Goal: Information Seeking & Learning: Learn about a topic

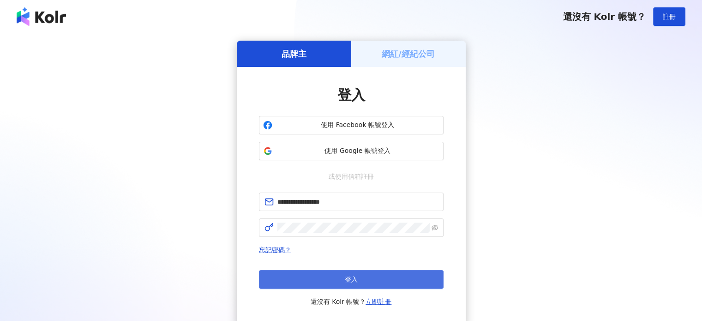
click at [325, 281] on button "登入" at bounding box center [351, 279] width 185 height 18
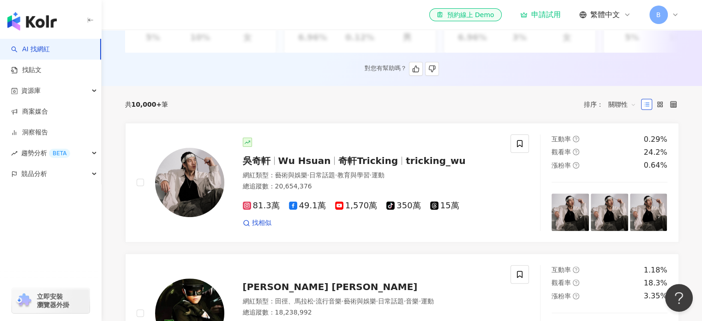
scroll to position [277, 0]
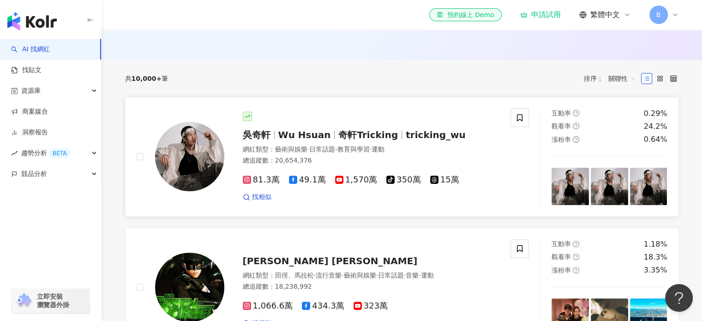
drag, startPoint x: 311, startPoint y: 105, endPoint x: 270, endPoint y: 18, distance: 96.2
click at [311, 105] on link "吳奇軒 Wu Hsuan 奇軒Tricking tricking_wu 網紅類型 ： 藝術與娛樂 · 日常話題 · 教育與學習 · 運動 總追蹤數 ： 20,…" at bounding box center [402, 157] width 554 height 120
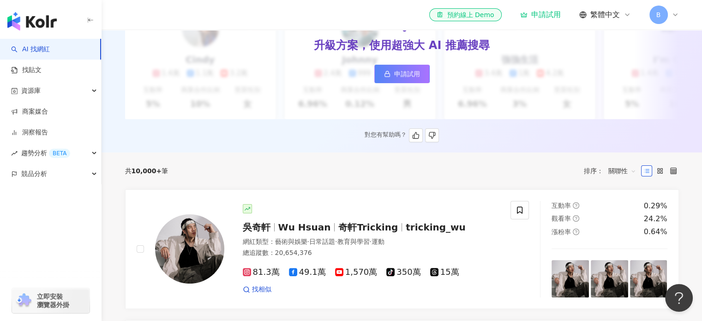
scroll to position [0, 0]
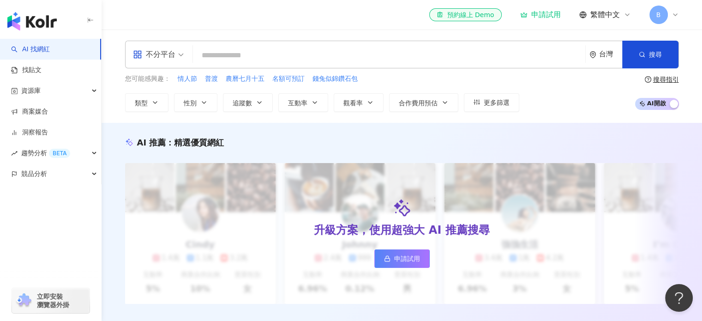
click at [301, 54] on input "search" at bounding box center [389, 56] width 385 height 18
paste input "**********"
type input "**********"
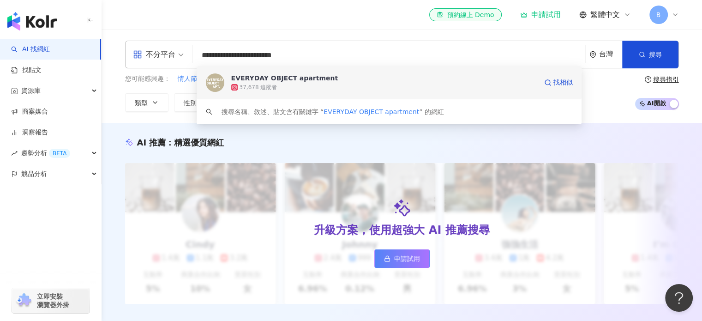
click at [258, 78] on div "EVERYDAY OBJECT apartment" at bounding box center [284, 77] width 107 height 9
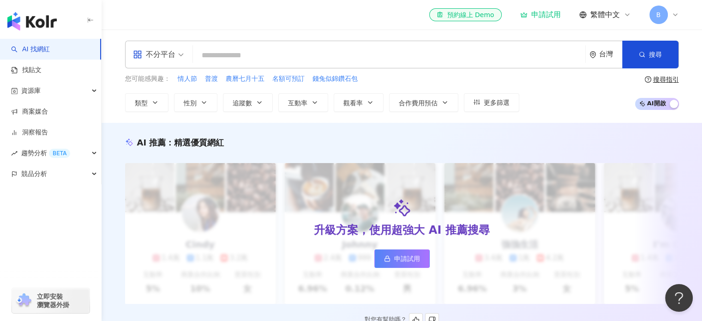
scroll to position [46, 0]
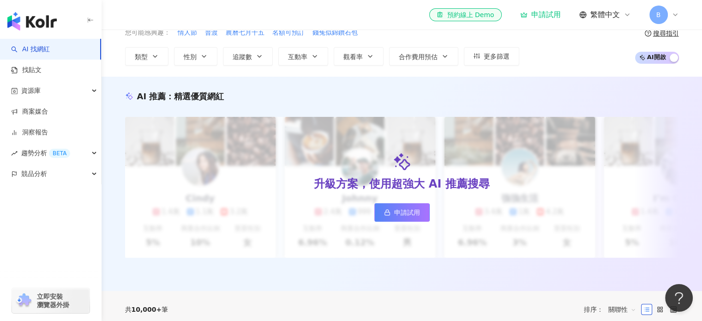
click at [673, 14] on icon at bounding box center [675, 15] width 4 height 2
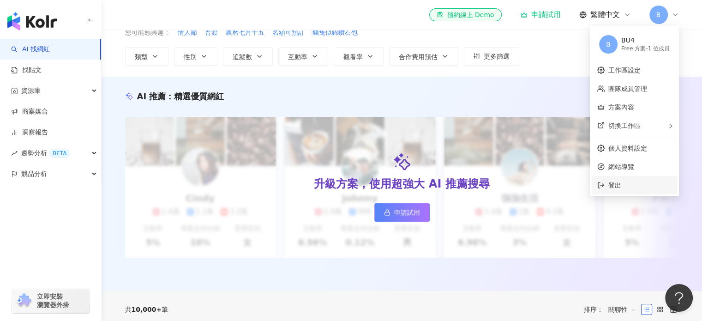
click at [620, 186] on span "登出" at bounding box center [614, 184] width 13 height 7
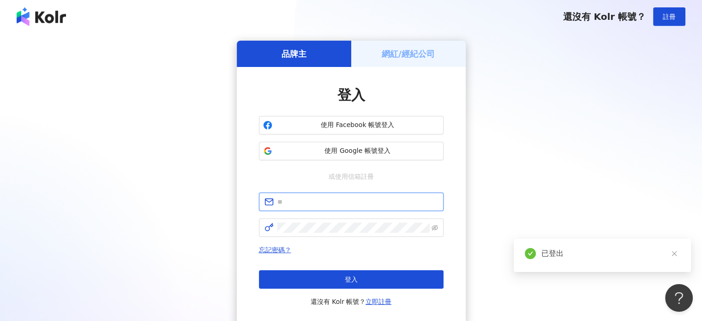
click at [313, 203] on input "text" at bounding box center [357, 202] width 161 height 10
paste input "**********"
type input "**********"
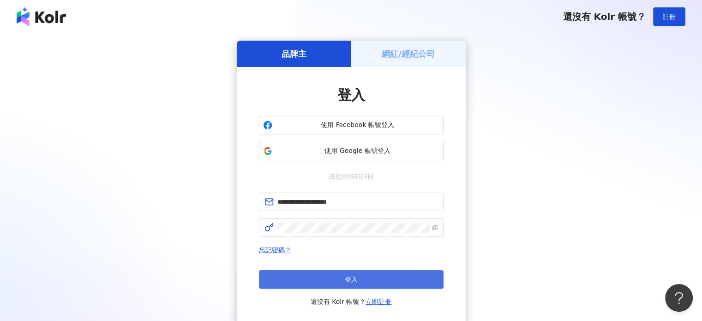
click at [349, 277] on span "登入" at bounding box center [351, 278] width 13 height 7
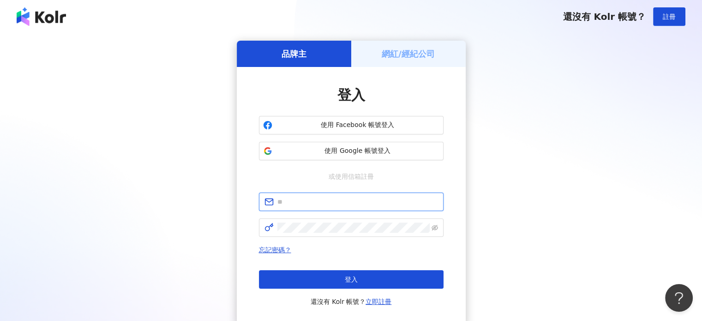
click at [329, 204] on input "text" at bounding box center [357, 202] width 161 height 10
paste input "**********"
type input "**********"
click at [337, 234] on span at bounding box center [351, 227] width 185 height 18
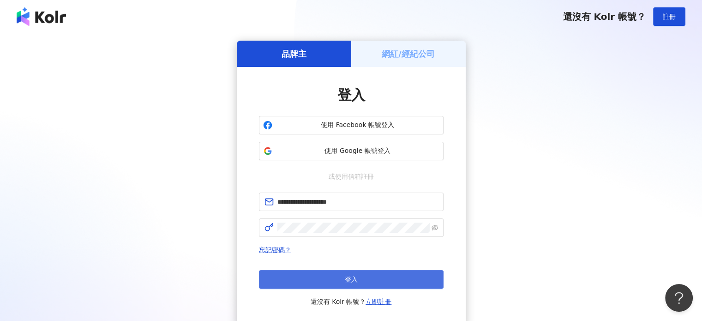
click at [330, 276] on button "登入" at bounding box center [351, 279] width 185 height 18
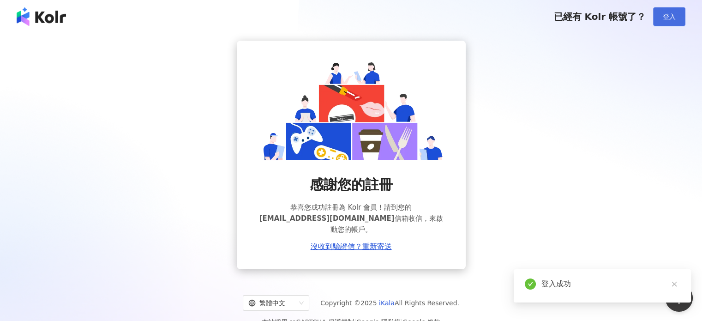
click at [662, 16] on button "登入" at bounding box center [669, 16] width 32 height 18
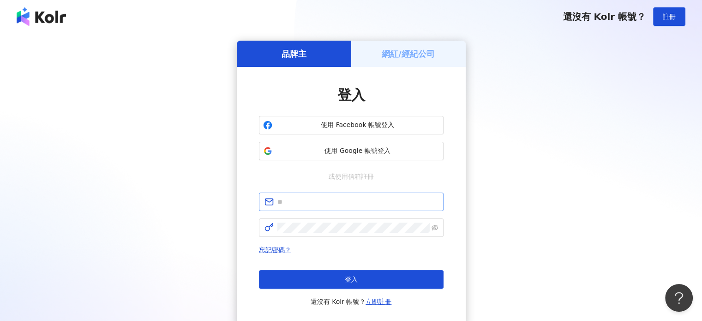
click at [309, 207] on span at bounding box center [351, 201] width 185 height 18
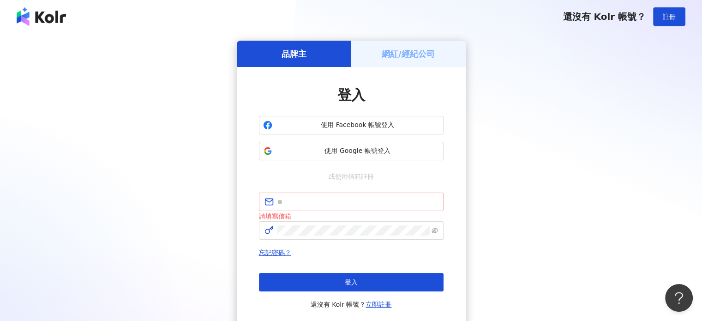
click at [320, 208] on span at bounding box center [351, 201] width 185 height 18
click at [323, 204] on input "text" at bounding box center [357, 202] width 161 height 10
paste input "**********"
type input "**********"
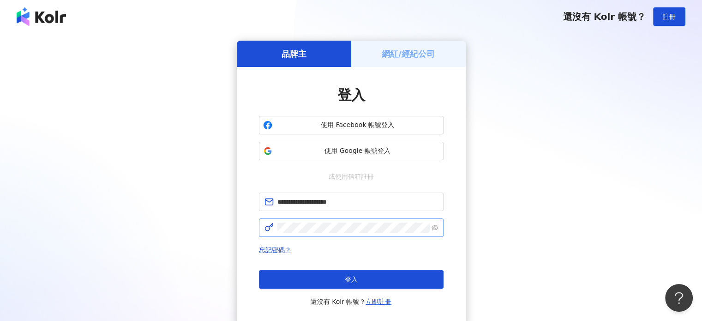
click at [305, 233] on span at bounding box center [351, 227] width 185 height 18
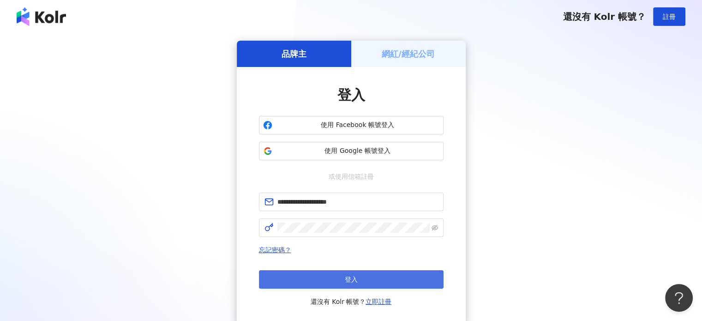
click at [317, 278] on button "登入" at bounding box center [351, 279] width 185 height 18
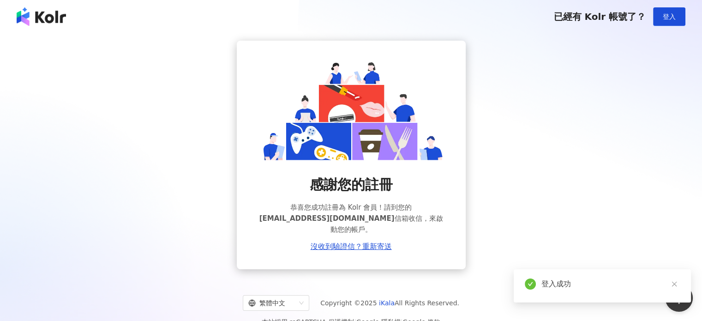
click at [45, 11] on img at bounding box center [41, 16] width 49 height 18
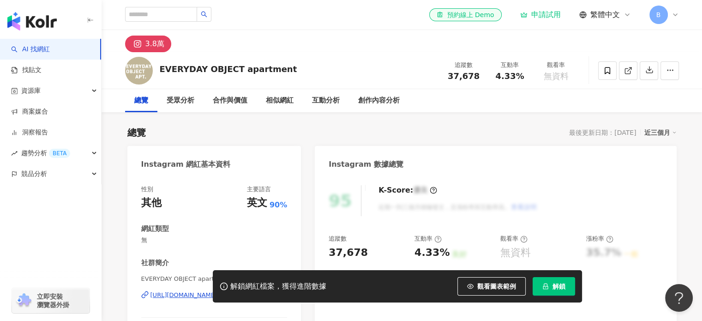
scroll to position [46, 0]
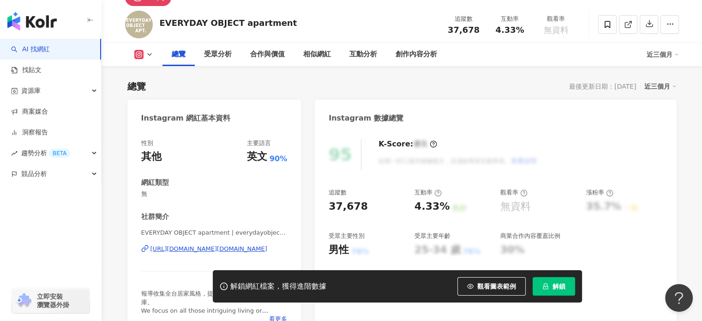
click at [560, 279] on button "解鎖" at bounding box center [553, 286] width 42 height 18
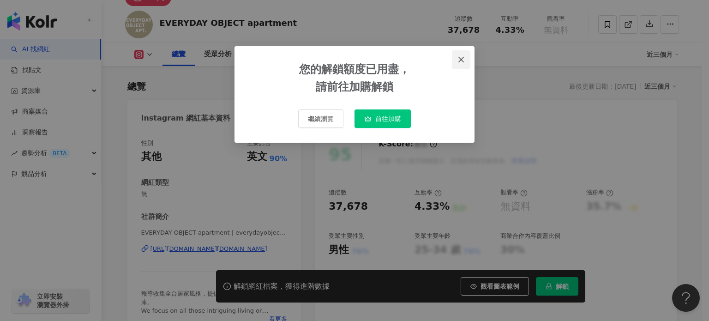
click at [462, 56] on icon "close" at bounding box center [460, 59] width 7 height 7
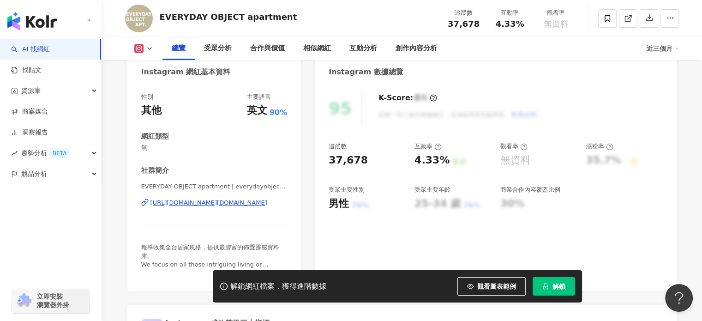
scroll to position [138, 0]
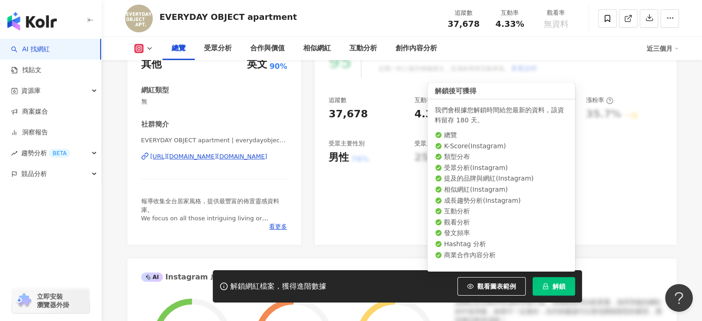
click at [550, 283] on button "解鎖" at bounding box center [553, 286] width 42 height 18
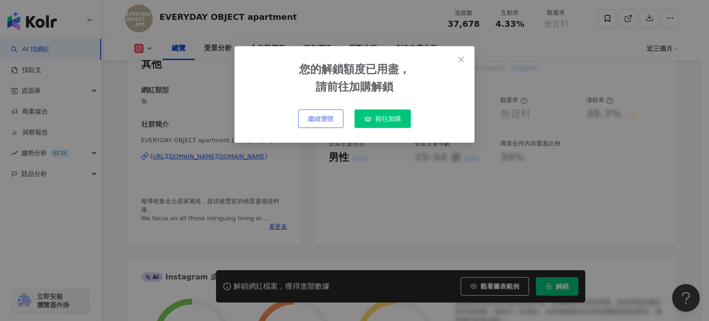
click at [326, 120] on span "繼續瀏覽" at bounding box center [321, 118] width 26 height 7
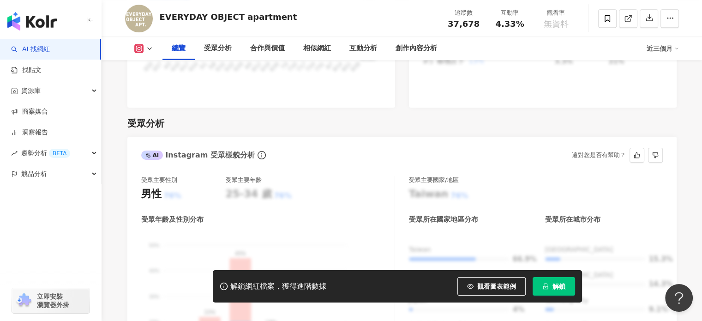
scroll to position [738, 0]
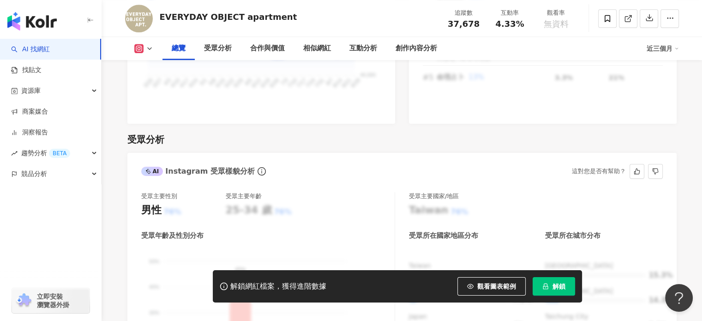
click at [173, 207] on div "76%" at bounding box center [173, 212] width 18 height 10
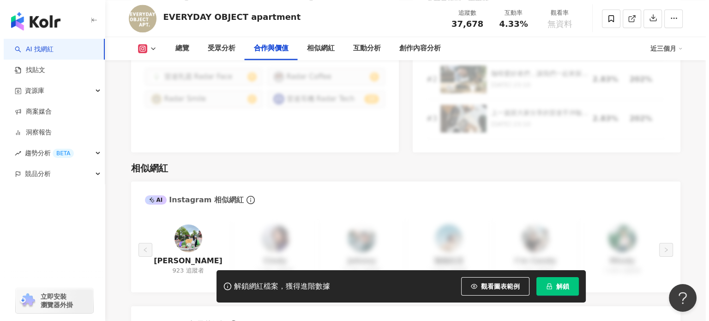
scroll to position [1338, 0]
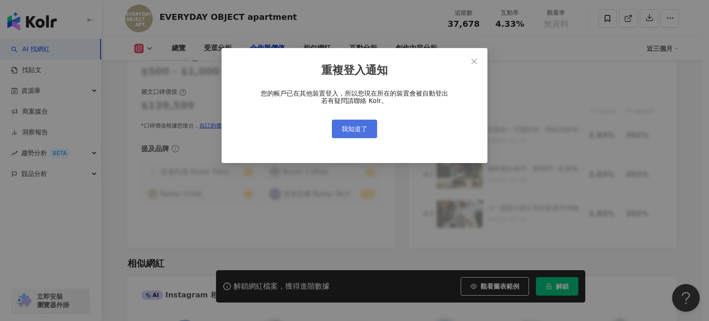
click at [347, 129] on span "我知道了" at bounding box center [354, 128] width 26 height 7
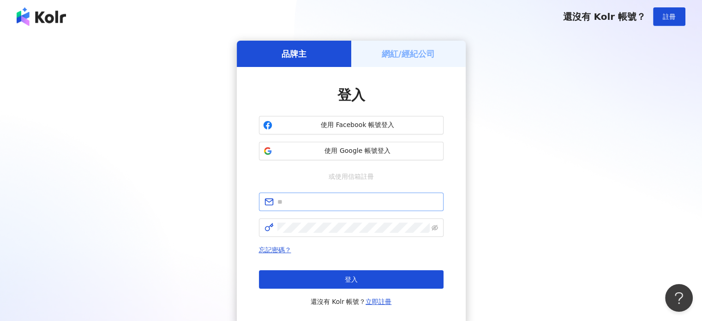
click at [308, 207] on span at bounding box center [351, 201] width 185 height 18
click at [315, 197] on input "text" at bounding box center [357, 202] width 161 height 10
paste input "**********"
type input "**********"
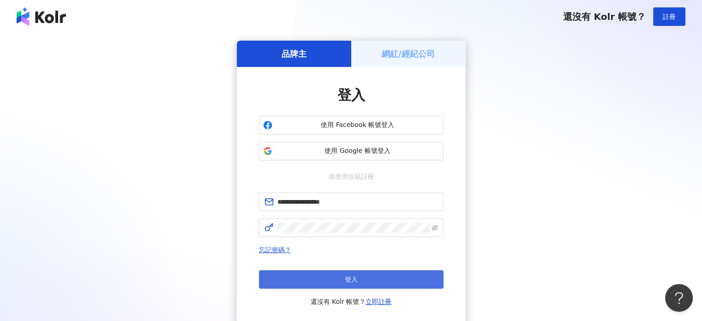
click at [336, 270] on button "登入" at bounding box center [351, 279] width 185 height 18
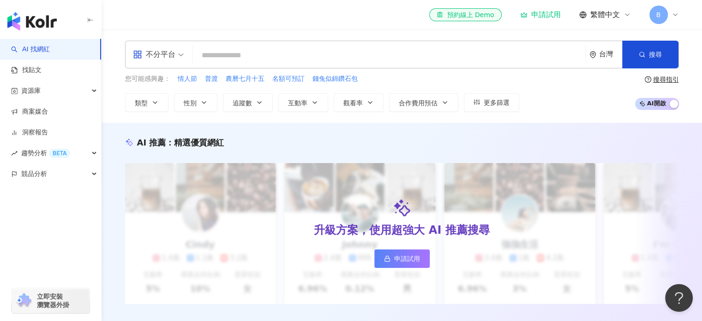
drag, startPoint x: 232, startPoint y: 45, endPoint x: 233, endPoint y: 53, distance: 8.3
click at [232, 46] on div "不分平台 台灣 搜尋" at bounding box center [402, 55] width 554 height 28
click at [233, 55] on input "search" at bounding box center [389, 56] width 385 height 18
paste input "**********"
type input "**********"
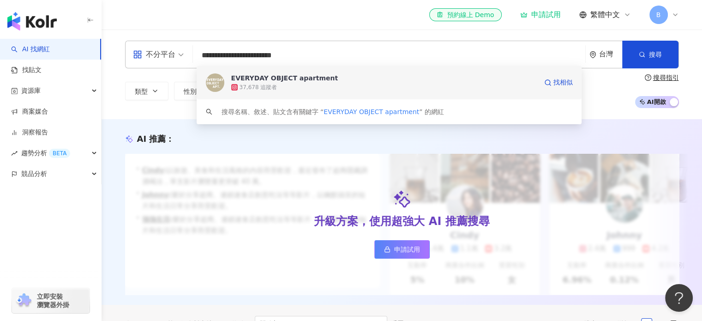
click at [255, 82] on div "EVERYDAY OBJECT apartment" at bounding box center [284, 77] width 107 height 9
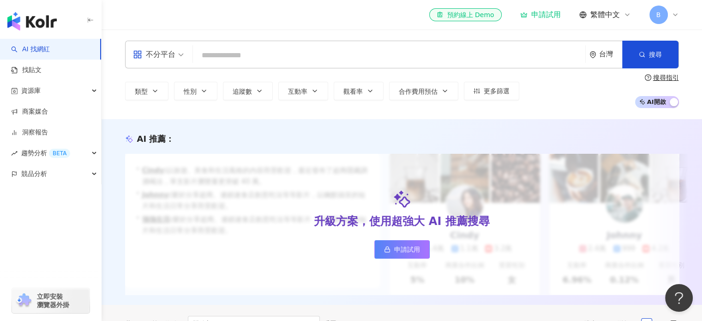
click at [29, 18] on img "button" at bounding box center [31, 21] width 49 height 18
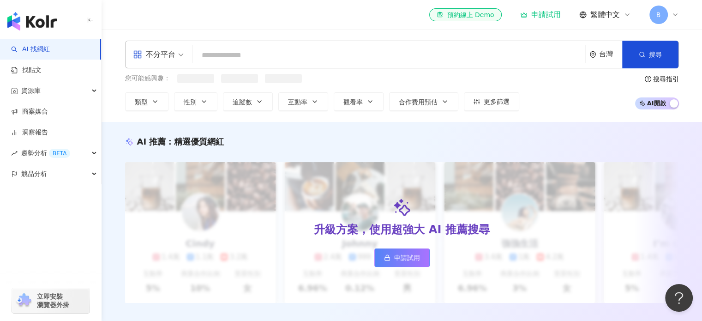
click at [668, 12] on div "B" at bounding box center [664, 15] width 30 height 18
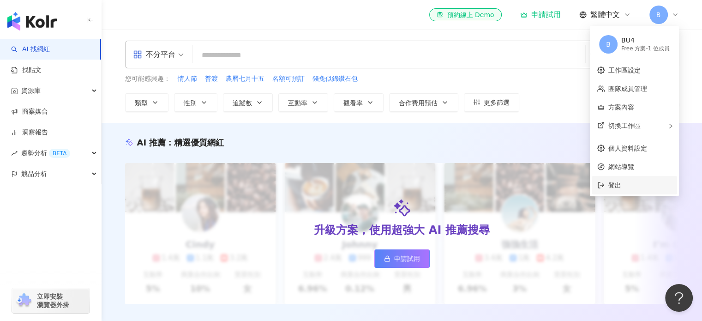
click at [624, 190] on span "登出" at bounding box center [639, 185] width 63 height 10
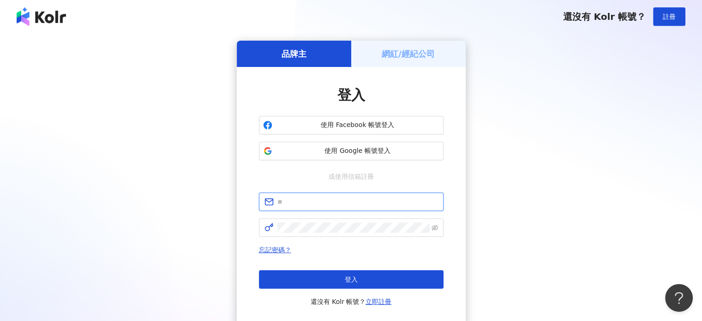
click at [343, 206] on input "text" at bounding box center [357, 202] width 161 height 10
paste input "**********"
type input "**********"
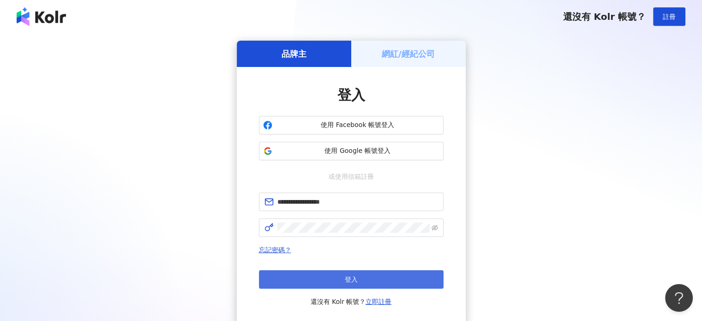
click at [327, 280] on button "登入" at bounding box center [351, 279] width 185 height 18
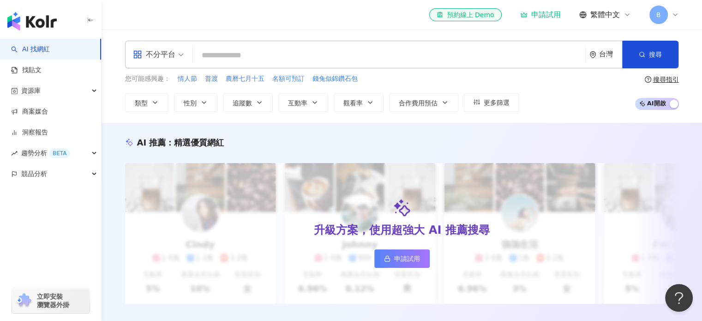
click at [258, 57] on input "search" at bounding box center [389, 56] width 385 height 18
paste input "**********"
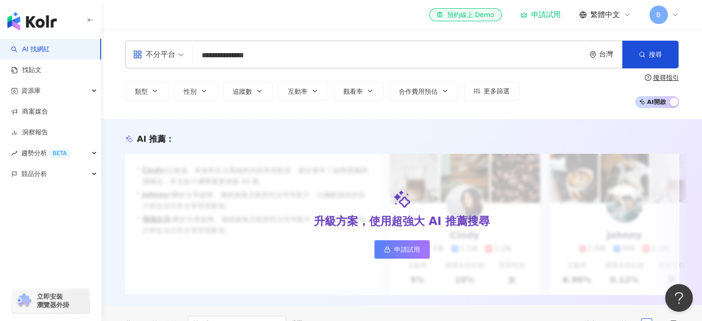
click at [267, 58] on input "**********" at bounding box center [389, 56] width 385 height 18
type input "**********"
click at [273, 29] on div "el-icon-cs 預約線上 Demo 申請試用 繁體中文 B" at bounding box center [402, 15] width 554 height 30
click at [270, 57] on input "**********" at bounding box center [389, 56] width 385 height 18
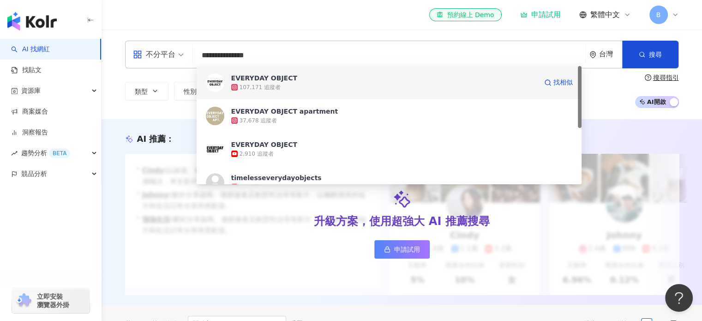
click at [276, 88] on div "107,171 追蹤者" at bounding box center [259, 88] width 41 height 8
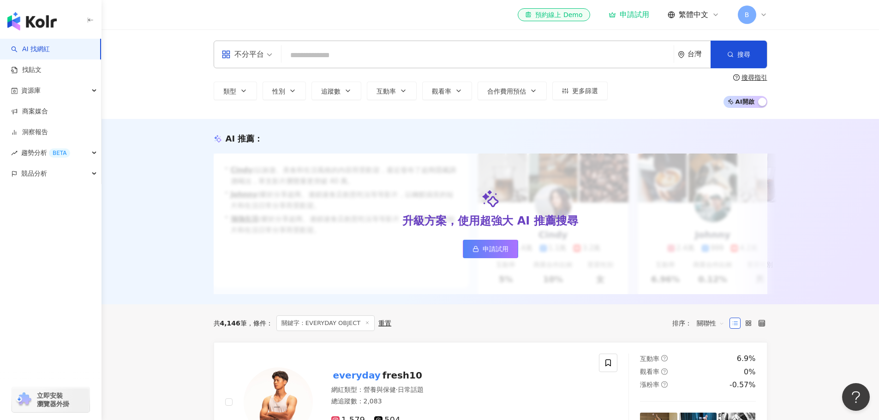
click at [317, 51] on input "search" at bounding box center [477, 56] width 385 height 18
paste input "******"
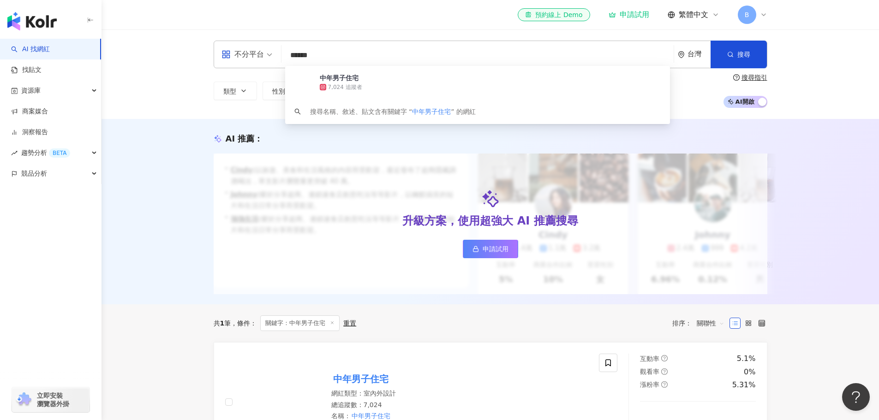
type input "******"
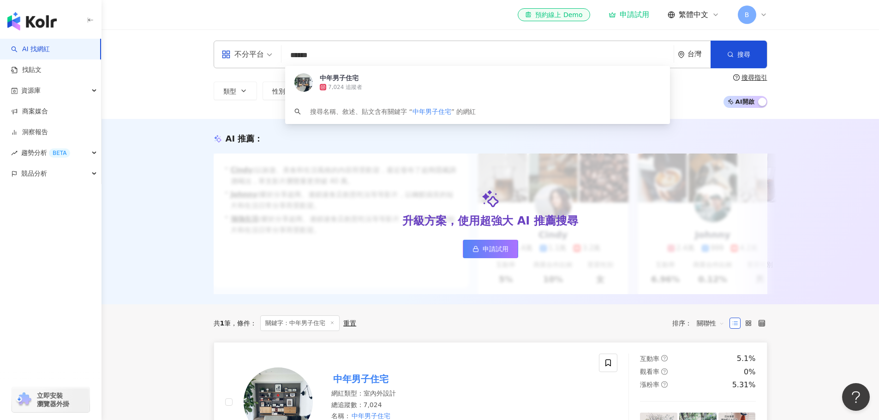
click at [366, 313] on mark "中年男子住宅" at bounding box center [360, 379] width 59 height 15
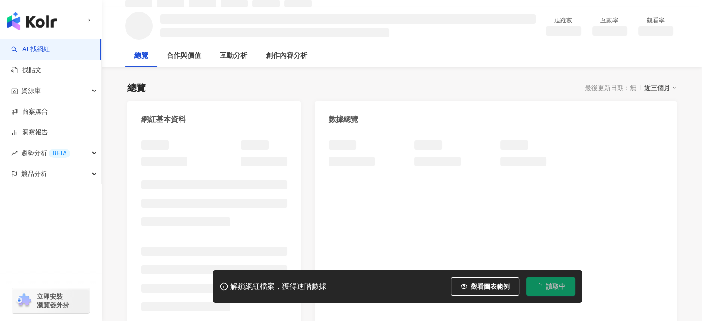
scroll to position [46, 0]
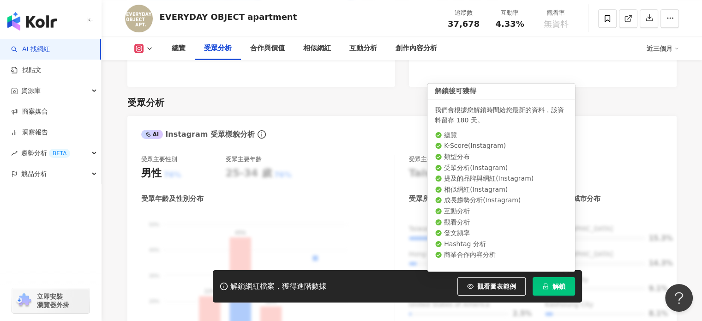
click at [557, 280] on button "解鎖" at bounding box center [553, 286] width 42 height 18
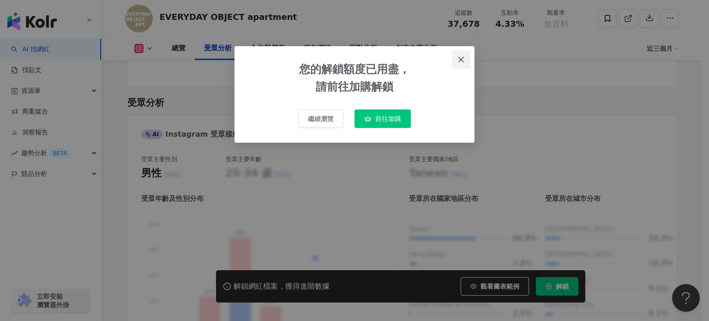
click at [464, 58] on icon "close" at bounding box center [460, 59] width 7 height 7
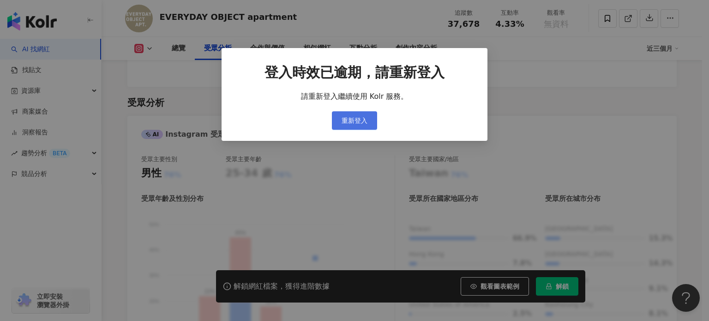
click at [357, 118] on span "重新登入" at bounding box center [354, 120] width 26 height 7
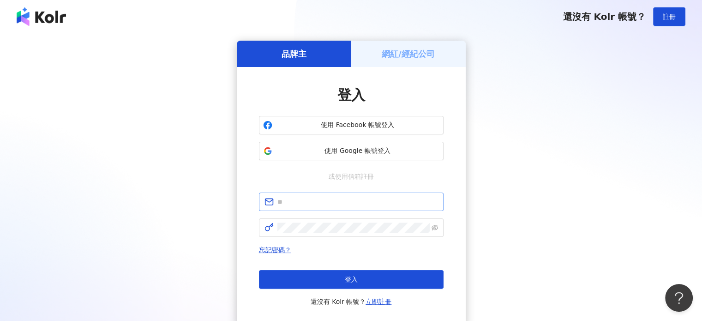
click at [332, 208] on span at bounding box center [351, 201] width 185 height 18
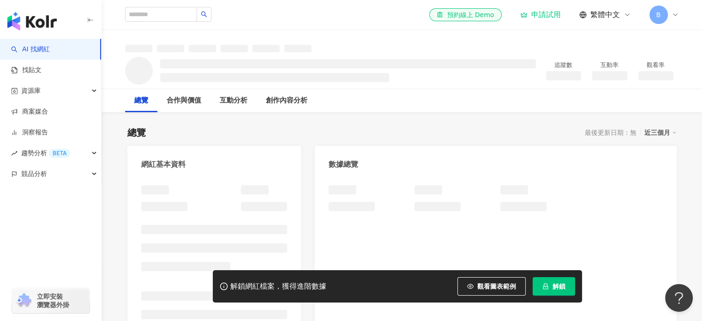
click at [502, 282] on span "觀看圖表範例" at bounding box center [496, 285] width 39 height 7
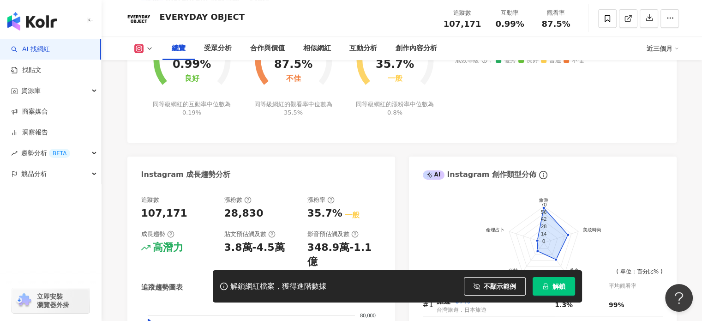
scroll to position [692, 0]
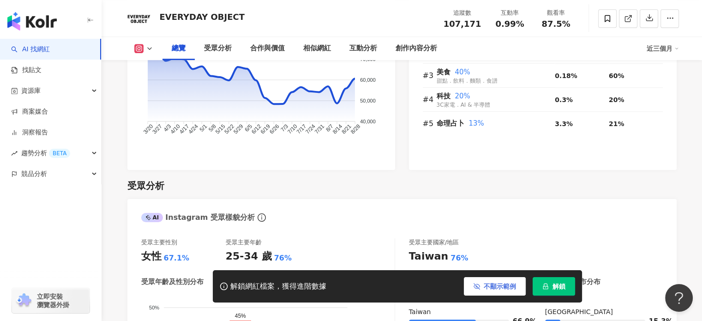
click at [484, 292] on button "不顯示範例" at bounding box center [495, 286] width 62 height 18
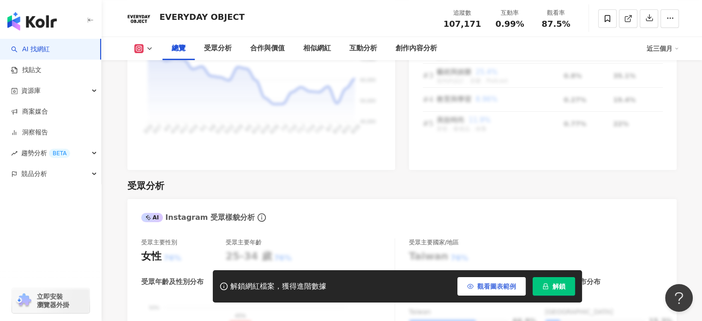
click at [487, 288] on span "觀看圖表範例" at bounding box center [496, 285] width 39 height 7
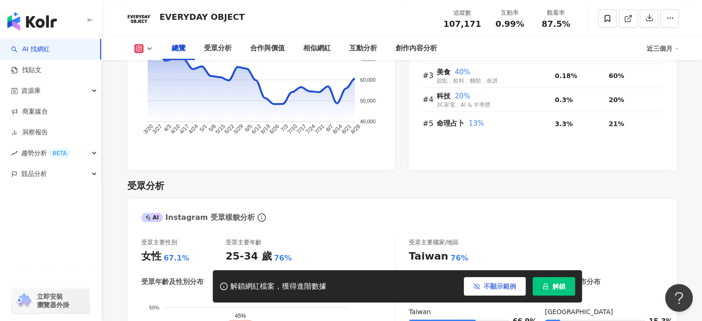
click at [487, 288] on span "不顯示範例" at bounding box center [500, 285] width 32 height 7
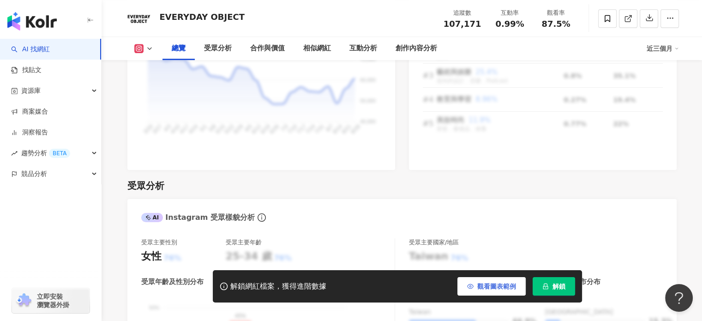
click at [487, 288] on span "觀看圖表範例" at bounding box center [496, 285] width 39 height 7
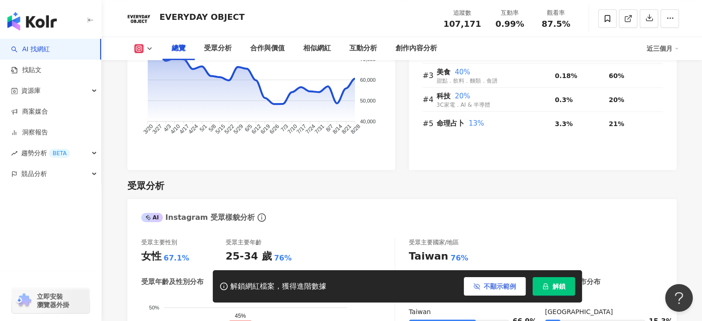
click at [487, 288] on span "不顯示範例" at bounding box center [500, 285] width 32 height 7
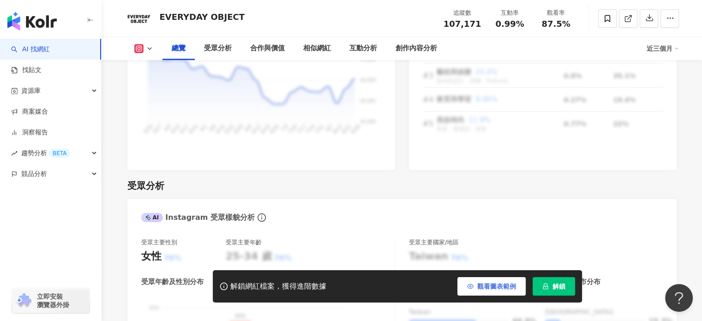
click at [487, 288] on span "觀看圖表範例" at bounding box center [496, 285] width 39 height 7
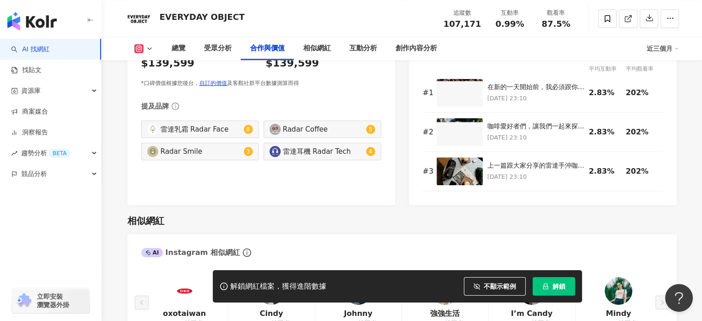
scroll to position [1384, 0]
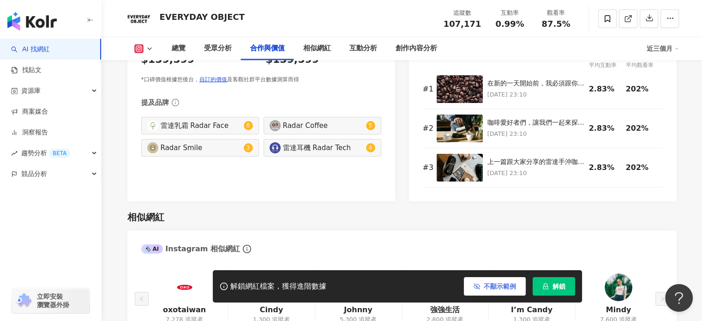
click at [504, 285] on span "不顯示範例" at bounding box center [500, 285] width 32 height 7
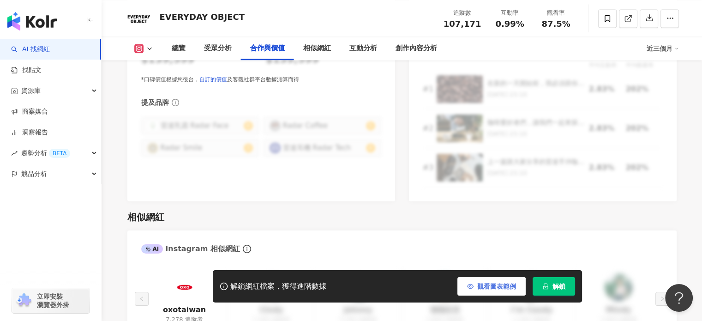
click at [504, 285] on span "觀看圖表範例" at bounding box center [496, 285] width 39 height 7
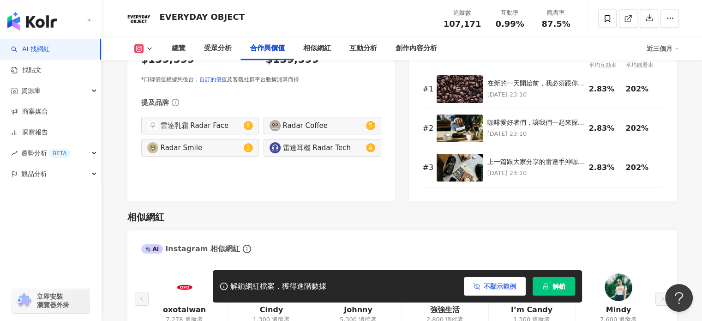
click at [504, 285] on span "不顯示範例" at bounding box center [500, 285] width 32 height 7
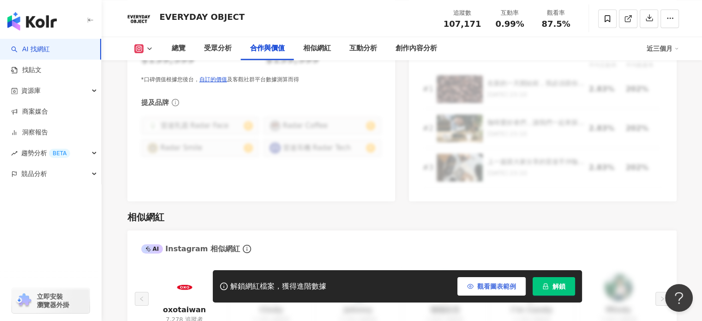
click at [504, 285] on span "觀看圖表範例" at bounding box center [496, 285] width 39 height 7
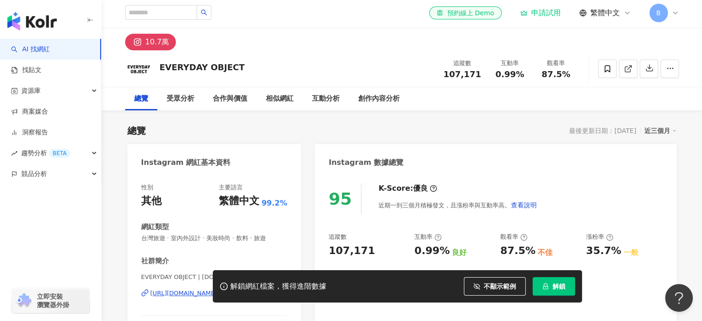
scroll to position [0, 0]
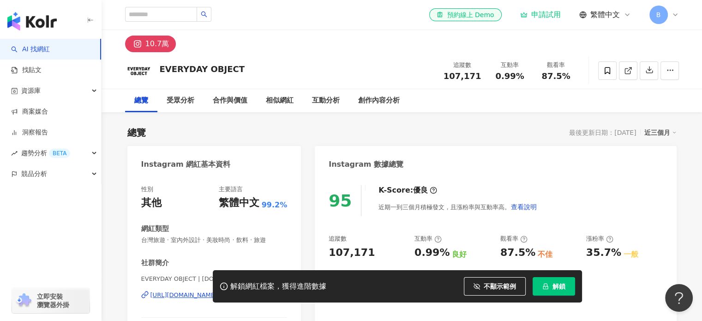
click at [658, 133] on div "近三個月" at bounding box center [660, 132] width 32 height 12
click at [663, 153] on link "近三個月" at bounding box center [667, 151] width 32 height 10
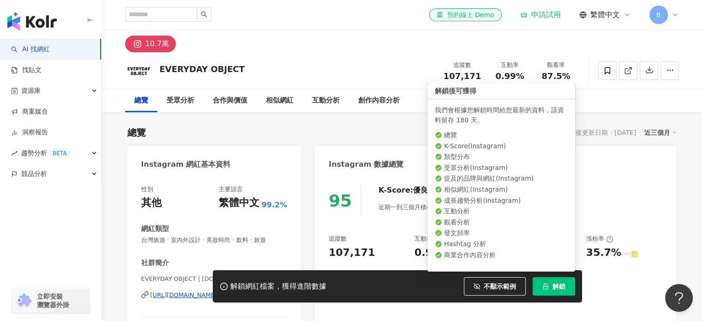
click at [562, 283] on span "解鎖" at bounding box center [558, 285] width 13 height 7
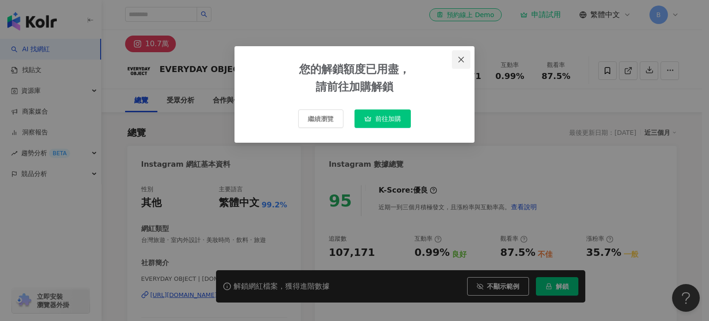
click at [465, 58] on icon "close" at bounding box center [460, 59] width 7 height 7
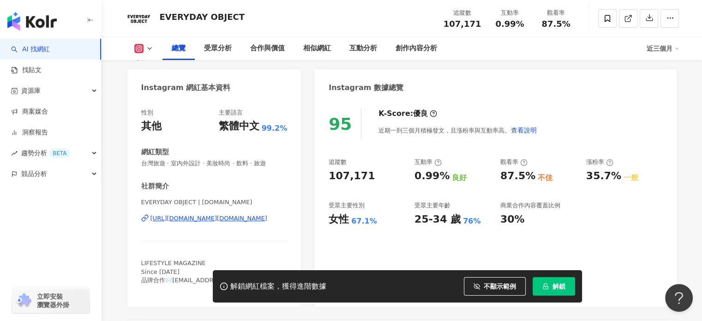
scroll to position [92, 0]
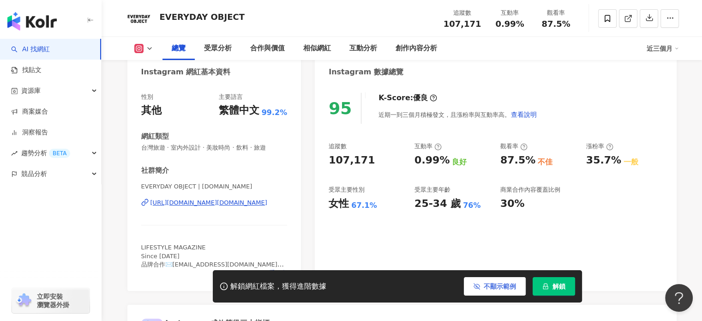
click at [503, 287] on span "不顯示範例" at bounding box center [500, 285] width 32 height 7
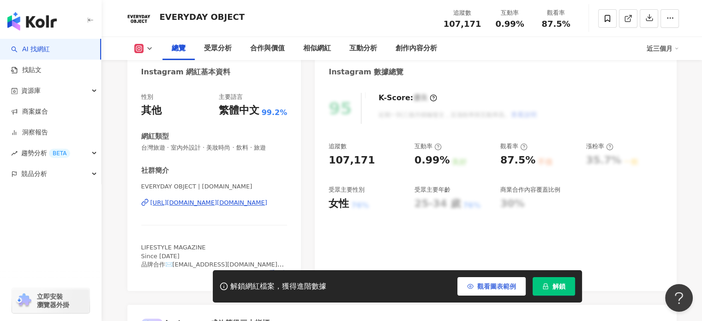
click at [503, 285] on span "觀看圖表範例" at bounding box center [496, 285] width 39 height 7
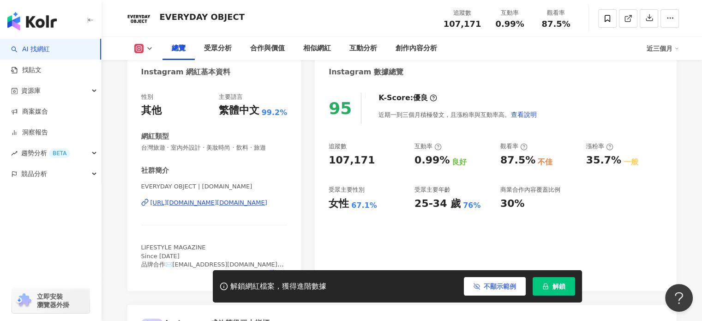
click at [503, 285] on span "不顯示範例" at bounding box center [500, 285] width 32 height 7
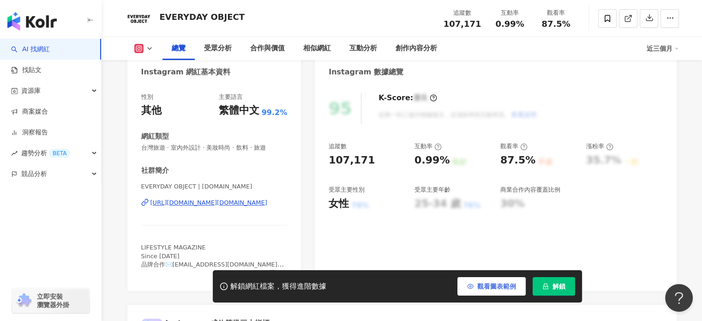
click at [503, 285] on span "觀看圖表範例" at bounding box center [496, 285] width 39 height 7
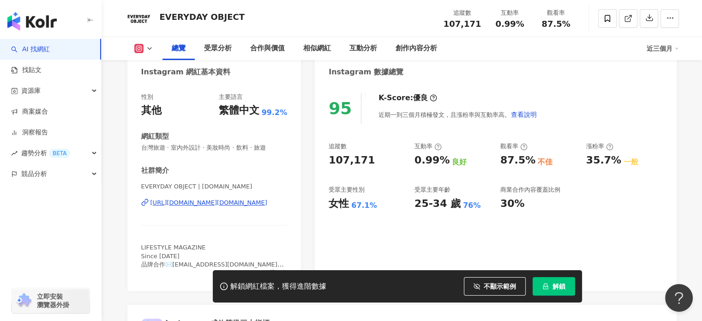
click at [353, 191] on div "受眾主要性別" at bounding box center [347, 189] width 36 height 8
drag, startPoint x: 339, startPoint y: 191, endPoint x: 320, endPoint y: 191, distance: 18.9
click at [320, 191] on div "95 K-Score : 優良 近期一到三個月積極發文，且漲粉率與互動率高。 查看說明 追蹤數 107,171 互動率 0.99% 良好 觀看率 87.5% …" at bounding box center [495, 187] width 361 height 207
copy div "受眾"
drag, startPoint x: 504, startPoint y: 291, endPoint x: 496, endPoint y: 284, distance: 10.8
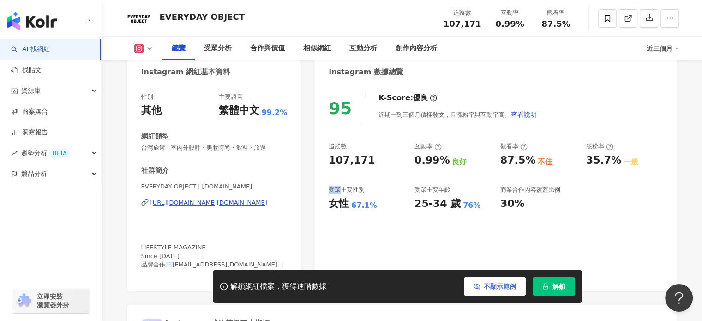
click at [504, 291] on button "不顯示範例" at bounding box center [495, 286] width 62 height 18
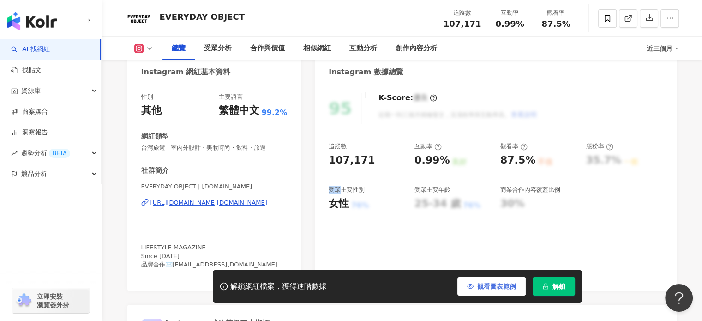
click at [496, 284] on span "觀看圖表範例" at bounding box center [496, 285] width 39 height 7
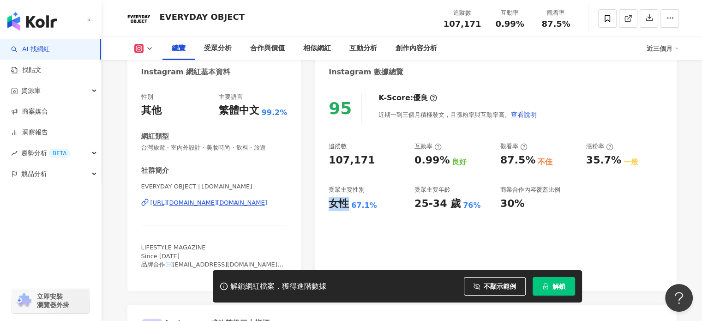
drag, startPoint x: 345, startPoint y: 207, endPoint x: 329, endPoint y: 208, distance: 15.7
click at [329, 208] on div "女性" at bounding box center [339, 204] width 20 height 14
copy div "女性"
click at [377, 209] on div "女性 67.1%" at bounding box center [367, 204] width 77 height 14
drag, startPoint x: 374, startPoint y: 206, endPoint x: 349, endPoint y: 211, distance: 25.4
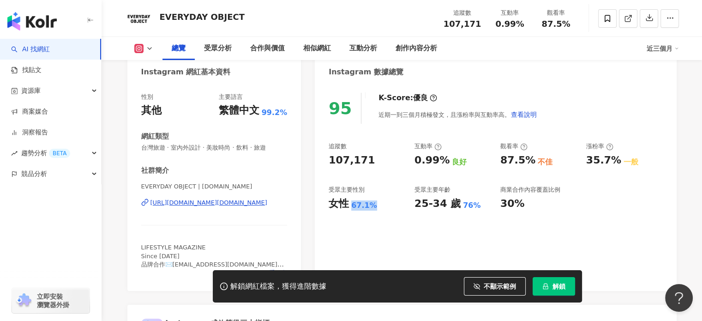
click at [349, 211] on div "95 K-Score : 優良 近期一到三個月積極發文，且漲粉率與互動率高。 查看說明 追蹤數 107,171 互動率 0.99% 良好 觀看率 87.5% …" at bounding box center [495, 187] width 361 height 207
copy div "女性 67.1%"
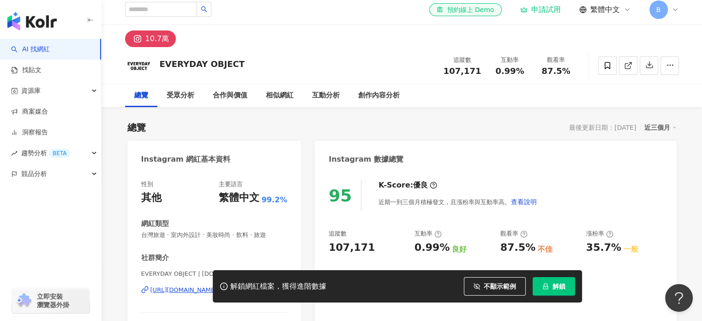
scroll to position [0, 0]
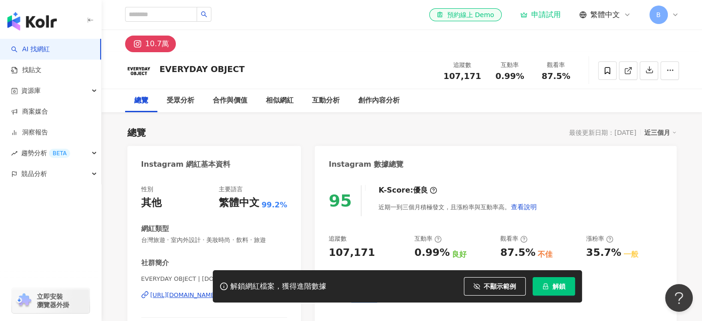
click at [487, 179] on div "95 K-Score : 優良 近期一到三個月積極發文，且漲粉率與互動率高。 查看說明 追蹤數 107,171 互動率 0.99% 良好 觀看率 87.5% …" at bounding box center [495, 279] width 361 height 207
click at [164, 18] on input "search" at bounding box center [161, 14] width 72 height 15
paste input "***"
type input "***"
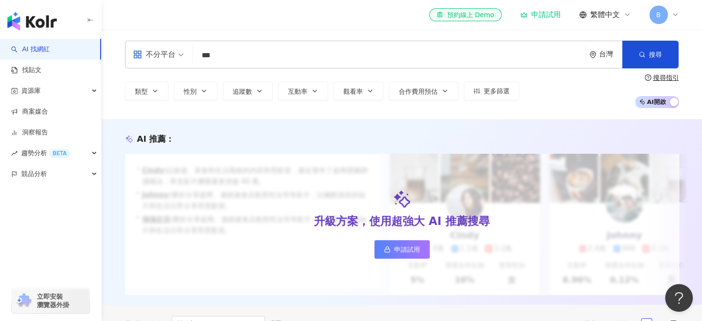
click at [261, 60] on input "***" at bounding box center [389, 56] width 385 height 18
click at [326, 18] on div "el-icon-cs 預約線上 Demo 申請試用 繁體中文 B" at bounding box center [402, 15] width 554 height 30
click at [264, 52] on input "***" at bounding box center [389, 56] width 385 height 18
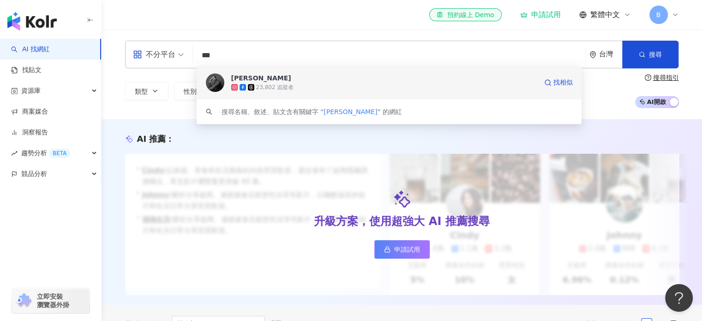
click at [271, 73] on span "Eric Chiu" at bounding box center [384, 77] width 306 height 9
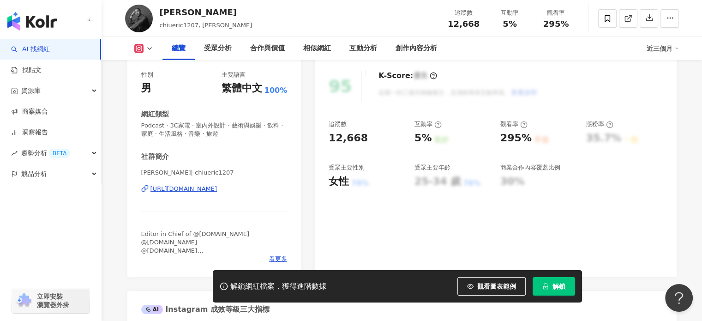
scroll to position [92, 0]
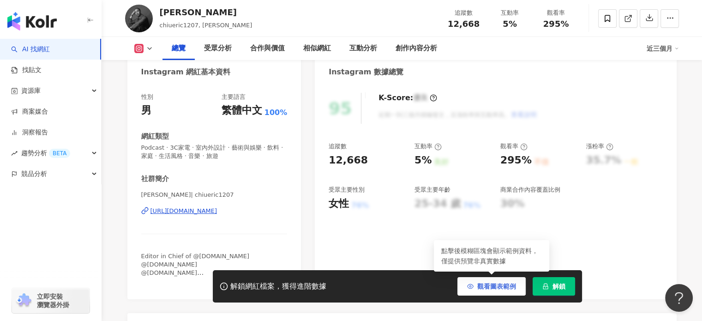
drag, startPoint x: 499, startPoint y: 283, endPoint x: 487, endPoint y: 286, distance: 11.9
click at [499, 283] on span "觀看圖表範例" at bounding box center [496, 285] width 39 height 7
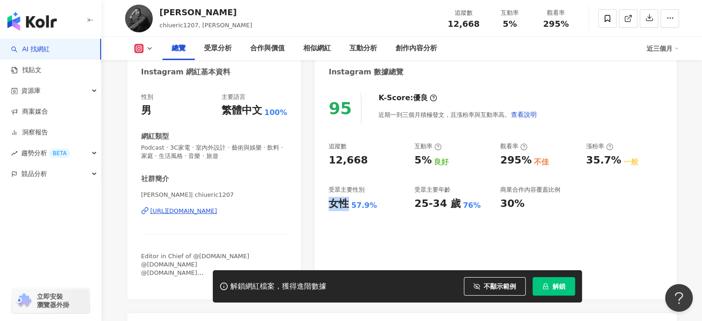
drag, startPoint x: 345, startPoint y: 206, endPoint x: 329, endPoint y: 207, distance: 16.2
click at [329, 207] on div "女性" at bounding box center [339, 204] width 20 height 14
copy div "女性"
click at [359, 204] on div "57.9%" at bounding box center [364, 205] width 26 height 10
drag, startPoint x: 350, startPoint y: 204, endPoint x: 381, endPoint y: 211, distance: 31.1
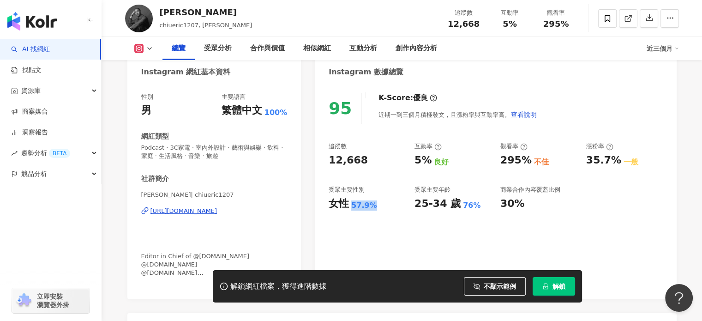
click at [381, 211] on div "95 K-Score : 優良 近期一到三個月積極發文，且漲粉率與互動率高。 查看說明 追蹤數 12,668 互動率 5% 良好 觀看率 295% 不佳 漲粉…" at bounding box center [495, 191] width 361 height 215
copy div "57.9%"
drag, startPoint x: 606, startPoint y: 125, endPoint x: 583, endPoint y: 121, distance: 23.0
click at [606, 125] on div "95 K-Score : 優良 近期一到三個月積極發文，且漲粉率與互動率高。 查看說明 追蹤數 12,668 互動率 5% 良好 觀看率 295% 不佳 漲粉…" at bounding box center [495, 191] width 361 height 215
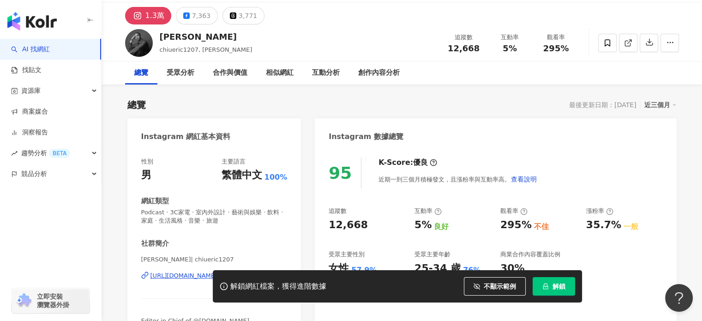
scroll to position [0, 0]
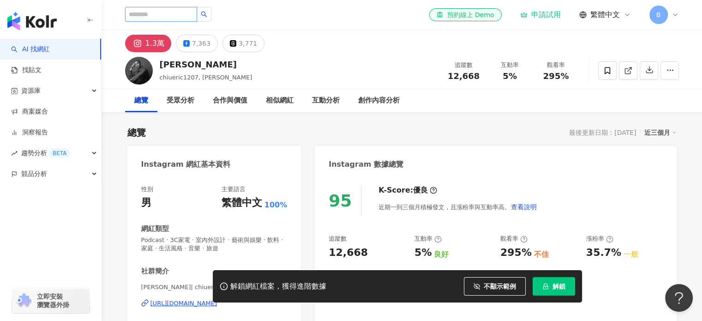
click at [186, 14] on input "search" at bounding box center [161, 14] width 72 height 15
paste input "*******"
type input "*******"
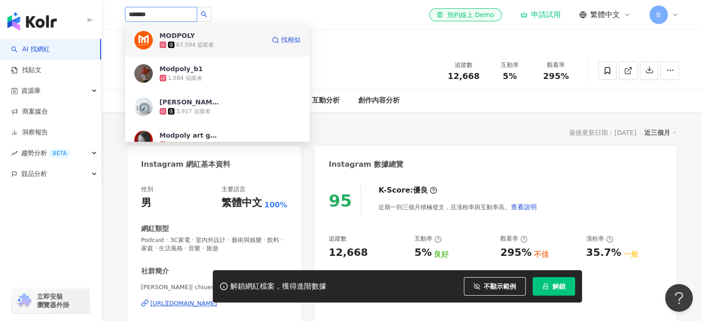
click at [186, 43] on div "67,594 追蹤者" at bounding box center [195, 45] width 38 height 8
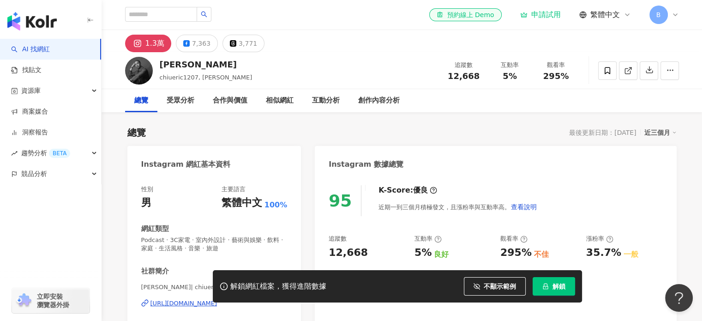
click at [559, 283] on span "解鎖" at bounding box center [558, 285] width 13 height 7
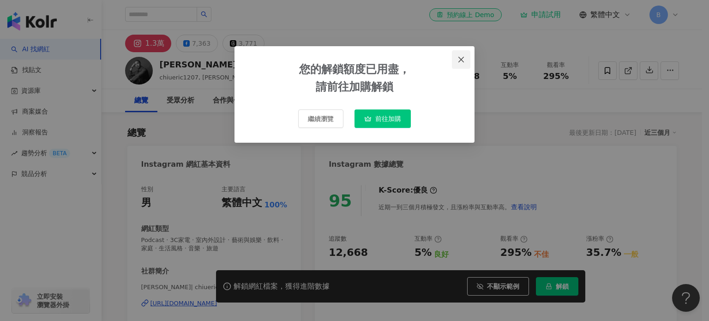
click at [458, 55] on button "Close" at bounding box center [461, 59] width 18 height 18
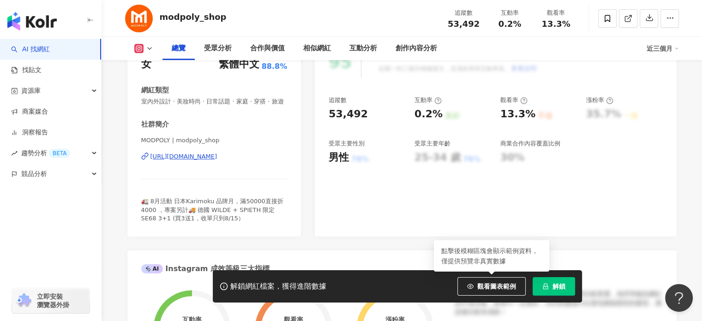
drag, startPoint x: 489, startPoint y: 281, endPoint x: 373, endPoint y: 174, distance: 157.4
click at [489, 281] on button "觀看圖表範例" at bounding box center [491, 286] width 68 height 18
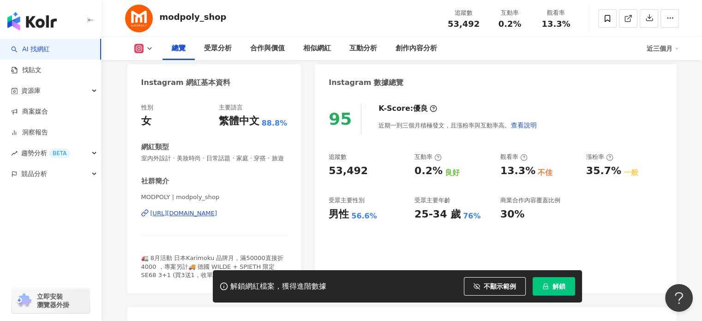
scroll to position [92, 0]
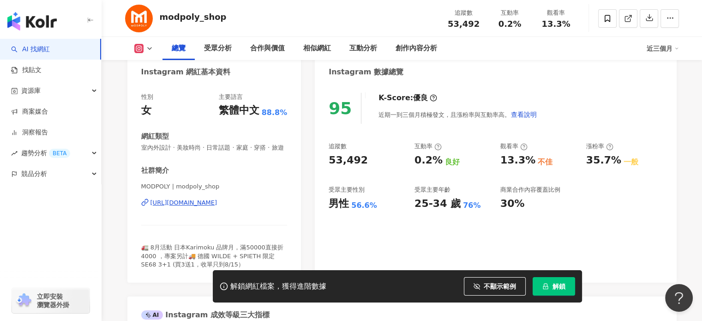
click at [345, 204] on div "男性" at bounding box center [339, 204] width 20 height 14
drag, startPoint x: 347, startPoint y: 204, endPoint x: 325, endPoint y: 205, distance: 21.7
click at [325, 205] on div "95 K-Score : 優良 近期一到三個月積極發文，且漲粉率與互動率高。 查看說明 追蹤數 53,492 互動率 0.2% 良好 觀看率 13.3% 不佳…" at bounding box center [495, 183] width 361 height 199
copy div "男性"
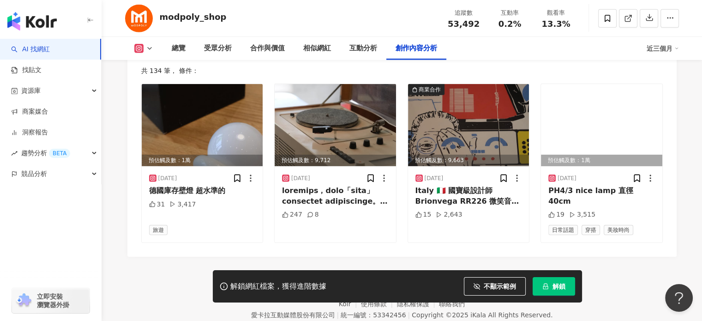
scroll to position [2890, 0]
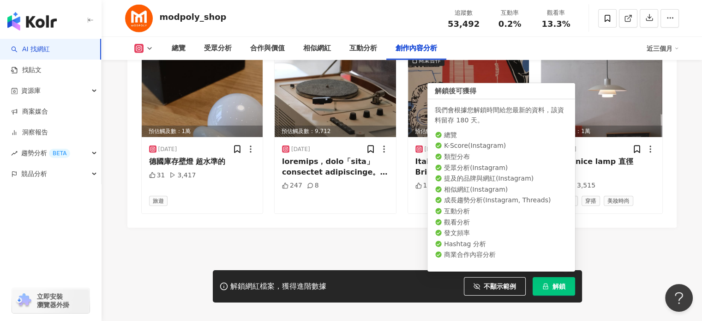
click at [552, 284] on span "解鎖" at bounding box center [558, 285] width 13 height 7
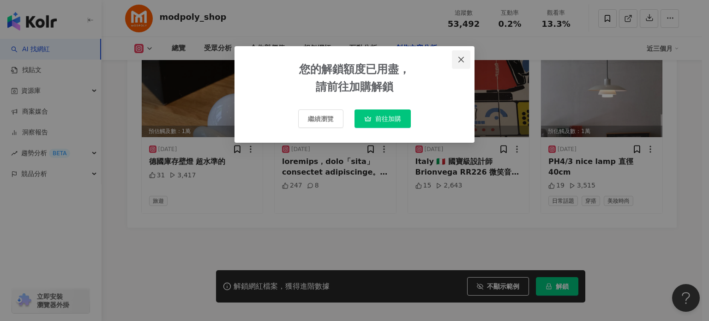
click at [461, 54] on button "Close" at bounding box center [461, 59] width 18 height 18
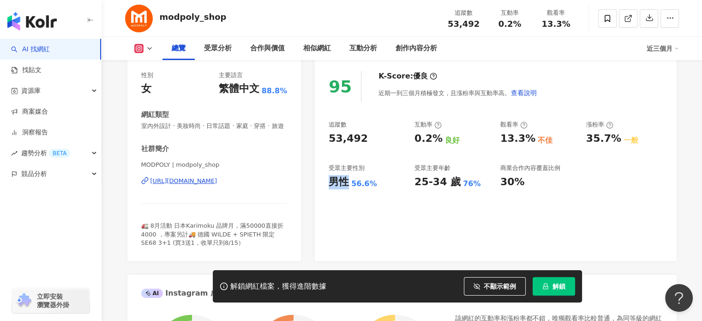
scroll to position [106, 0]
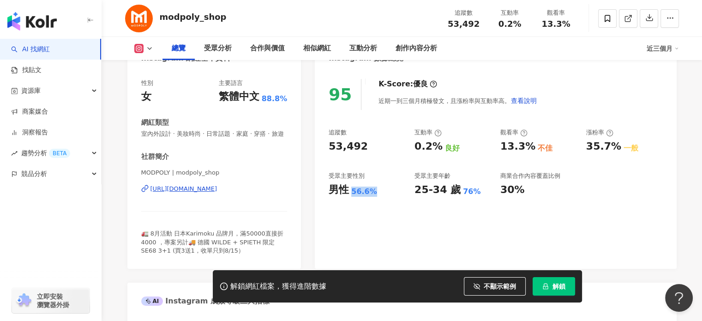
drag, startPoint x: 376, startPoint y: 196, endPoint x: 352, endPoint y: 197, distance: 24.5
click at [352, 197] on div "男性 56.6%" at bounding box center [367, 190] width 77 height 14
copy div "56.6%"
drag, startPoint x: 486, startPoint y: 288, endPoint x: 444, endPoint y: 286, distance: 42.1
click at [486, 288] on span "不顯示範例" at bounding box center [500, 285] width 32 height 7
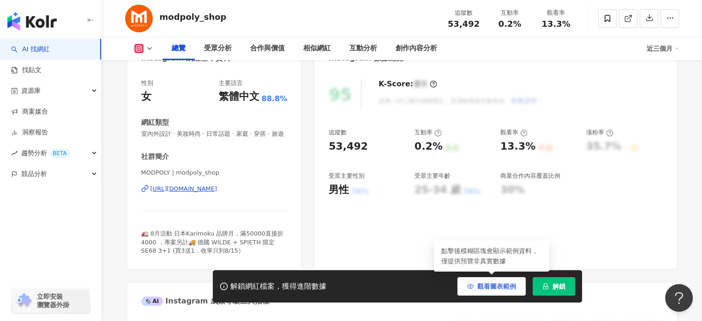
click at [479, 286] on span "觀看圖表範例" at bounding box center [496, 285] width 39 height 7
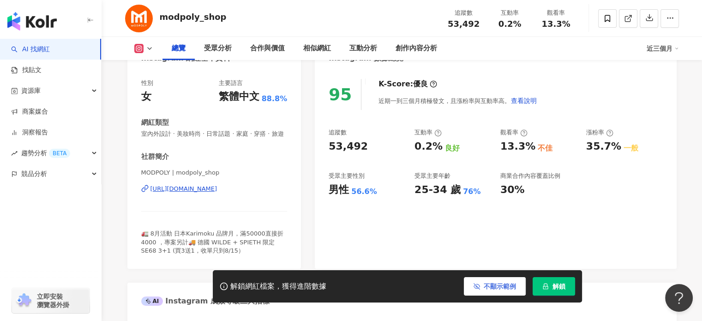
click at [479, 286] on icon "button" at bounding box center [476, 286] width 6 height 4
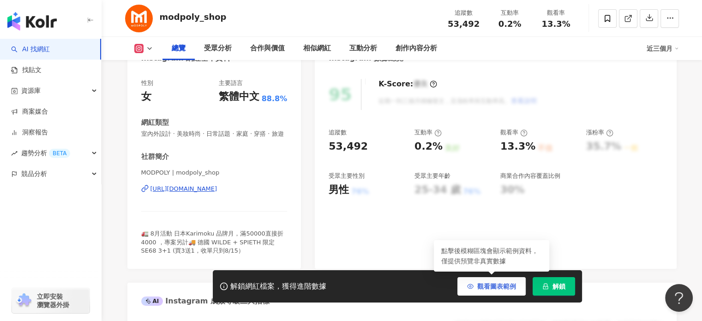
click at [479, 286] on span "觀看圖表範例" at bounding box center [496, 285] width 39 height 7
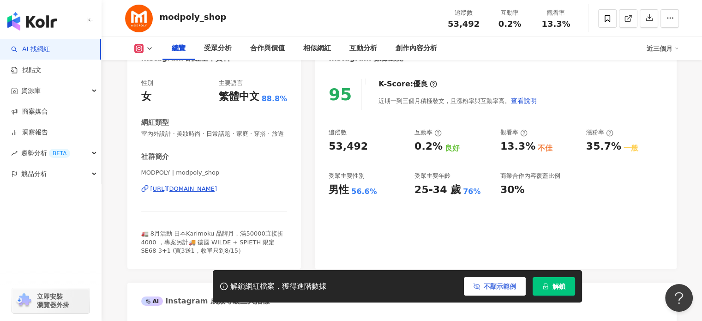
click at [480, 284] on button "不顯示範例" at bounding box center [495, 286] width 62 height 18
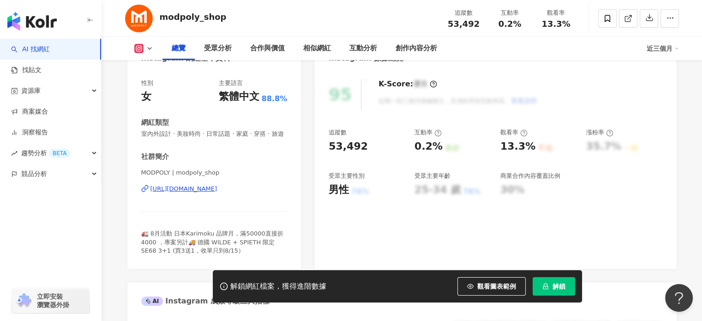
click at [489, 230] on div "95 K-Score : 優良 近期一到三個月積極發文，且漲粉率與互動率高。 查看說明 追蹤數 53,492 互動率 0.2% 良好 觀看率 13.3% 不佳…" at bounding box center [495, 169] width 361 height 199
click at [548, 287] on button "解鎖" at bounding box center [553, 286] width 42 height 18
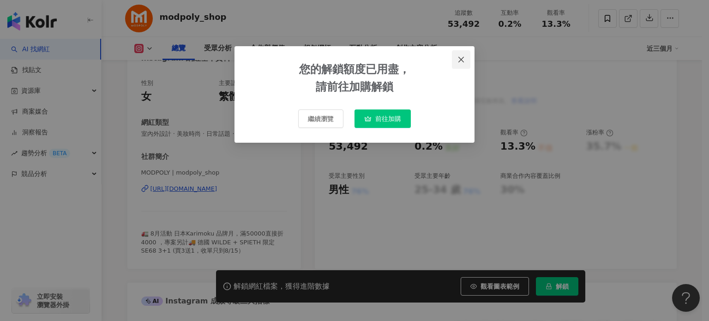
click at [460, 56] on icon "close" at bounding box center [460, 59] width 7 height 7
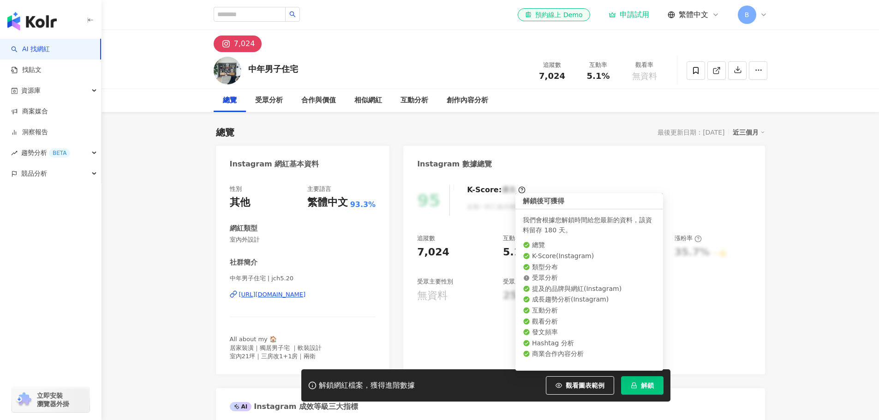
click at [644, 380] on button "解鎖" at bounding box center [642, 386] width 42 height 18
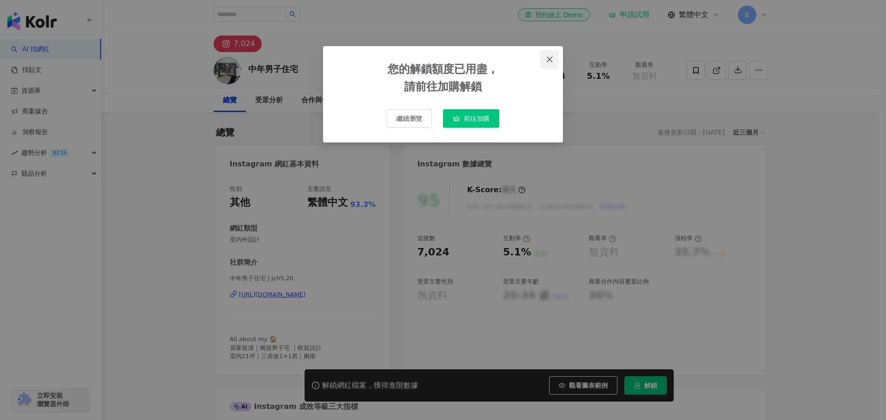
click at [549, 57] on icon "close" at bounding box center [549, 59] width 7 height 7
